Goal: Go to known website: Access a specific website the user already knows

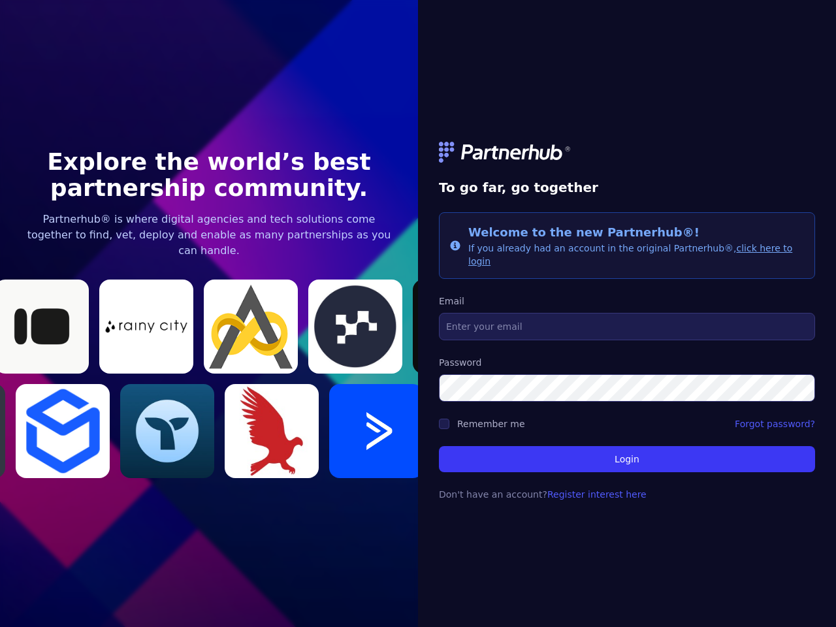
click at [627, 159] on link at bounding box center [627, 152] width 376 height 21
